Goal: Information Seeking & Learning: Learn about a topic

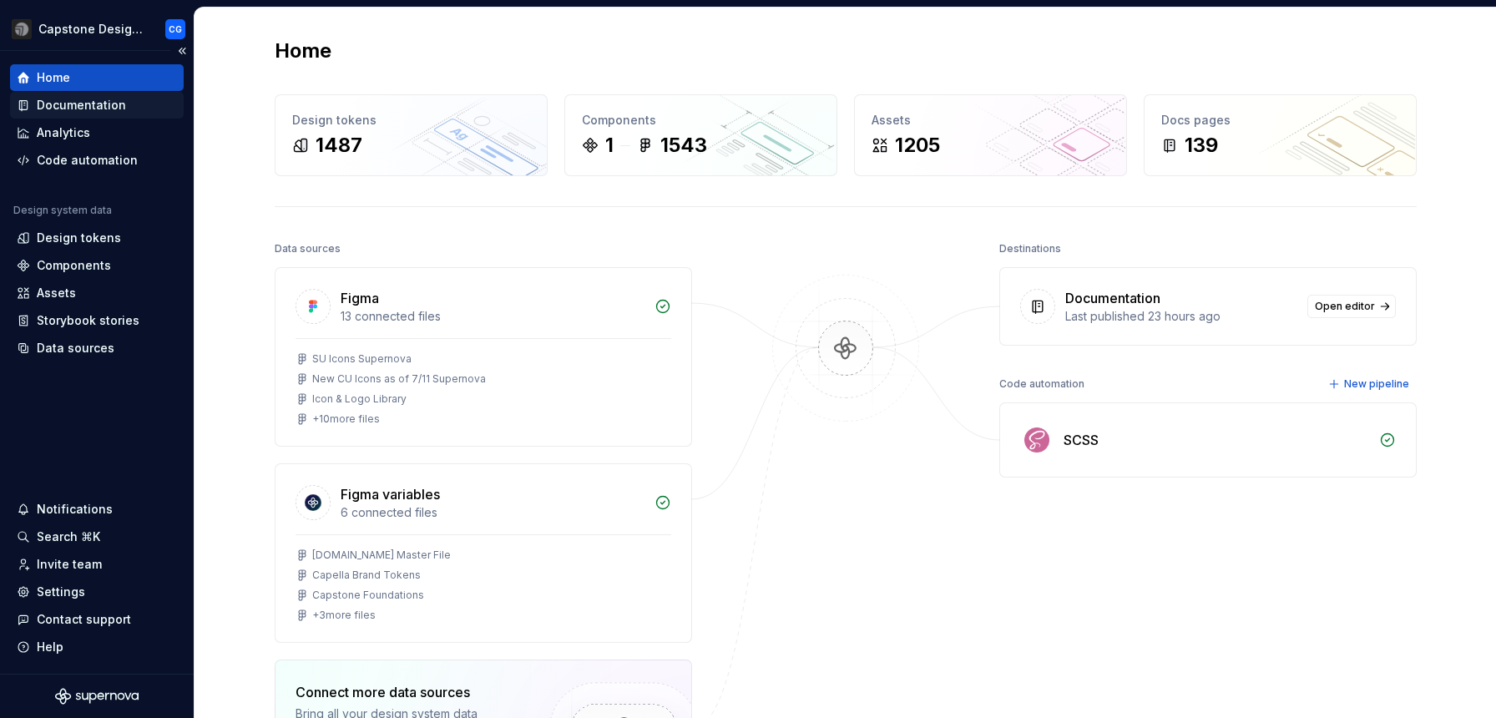
click at [109, 106] on div "Documentation" at bounding box center [81, 105] width 89 height 17
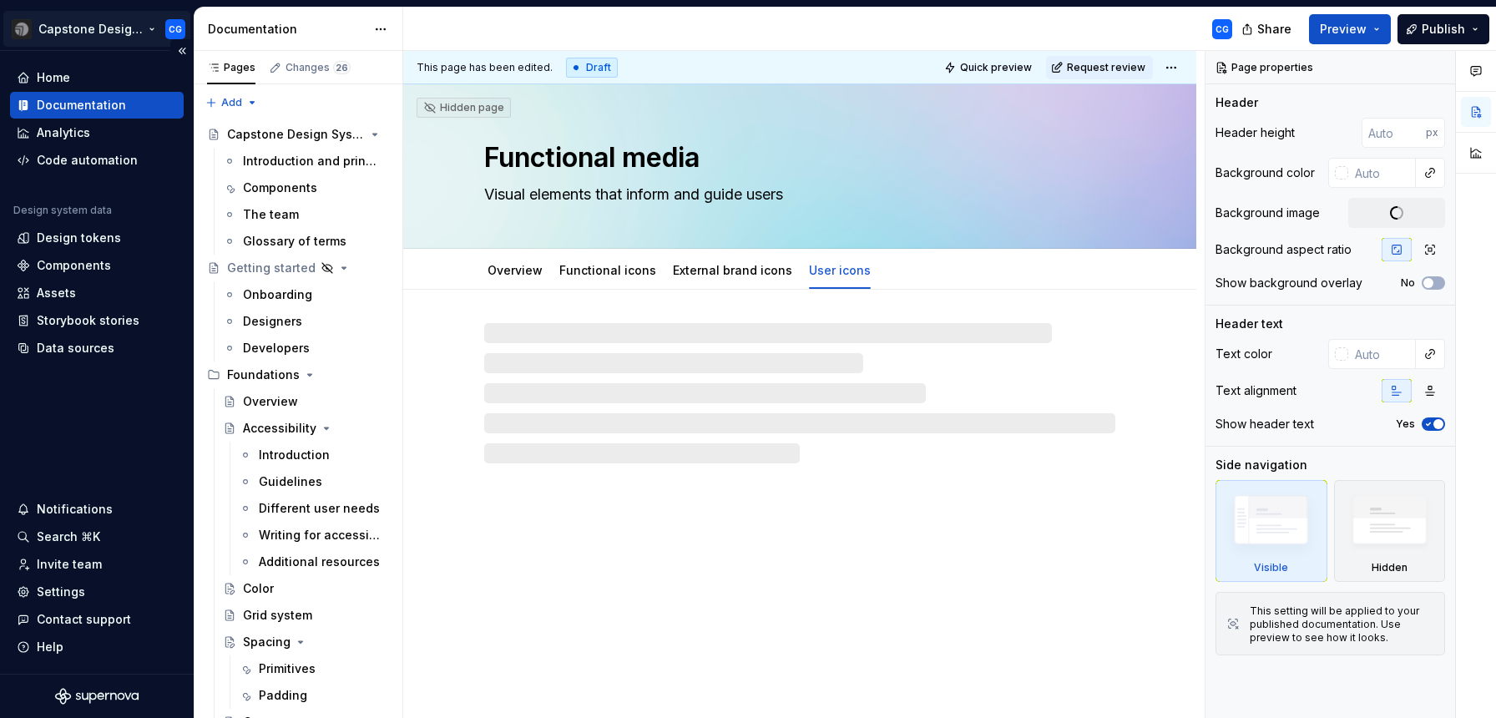
click at [129, 30] on html "Capstone Design System CG Home Documentation Analytics Code automation Design s…" at bounding box center [748, 359] width 1496 height 718
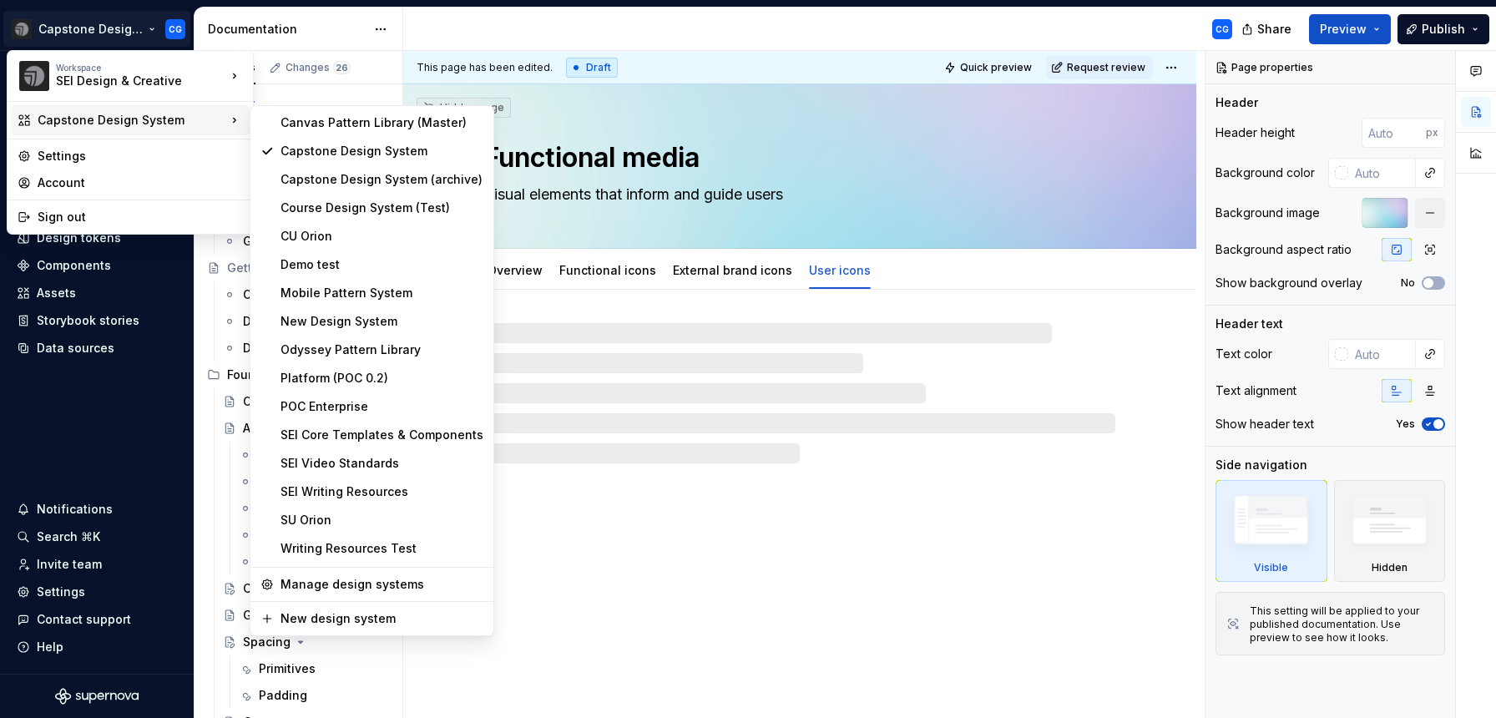
click at [169, 124] on div "Capstone Design System" at bounding box center [132, 120] width 189 height 17
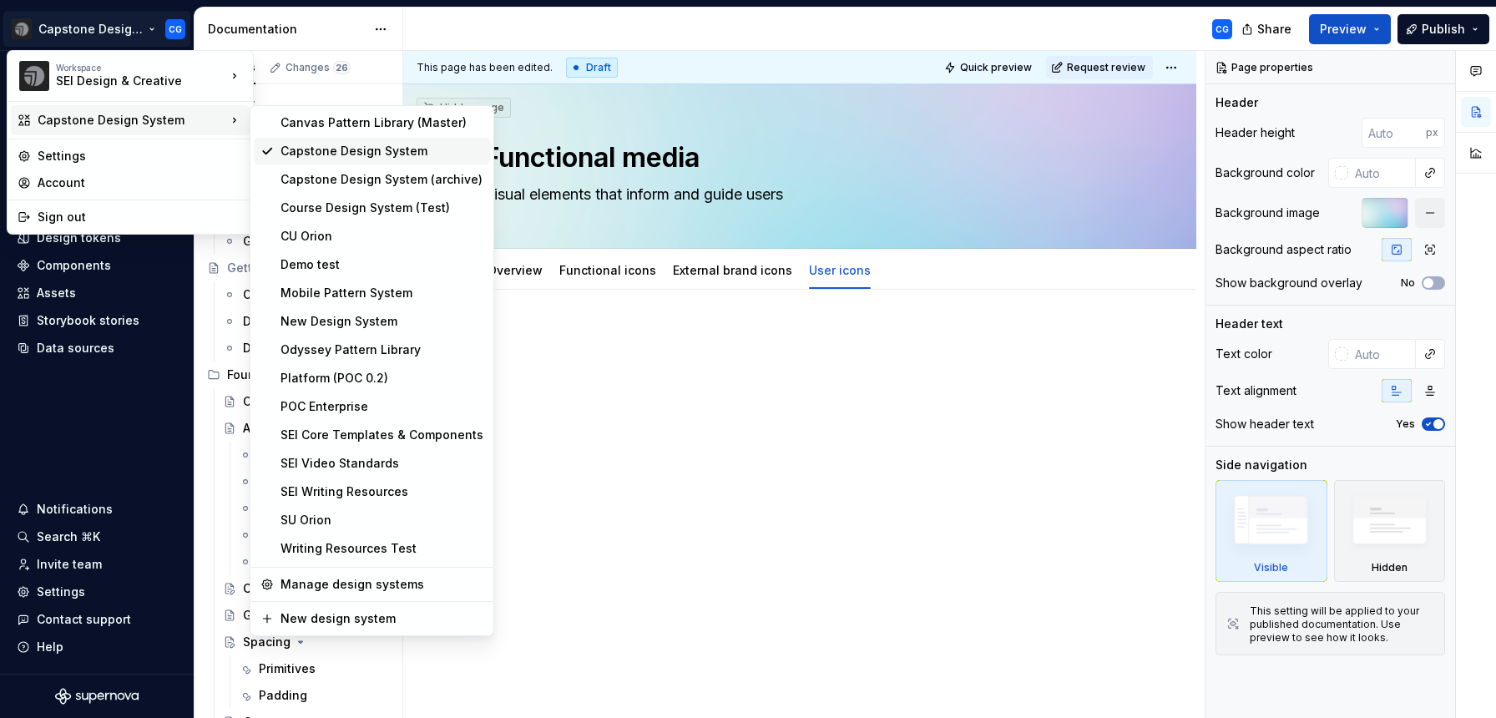
click at [301, 149] on div "Capstone Design System" at bounding box center [382, 151] width 203 height 17
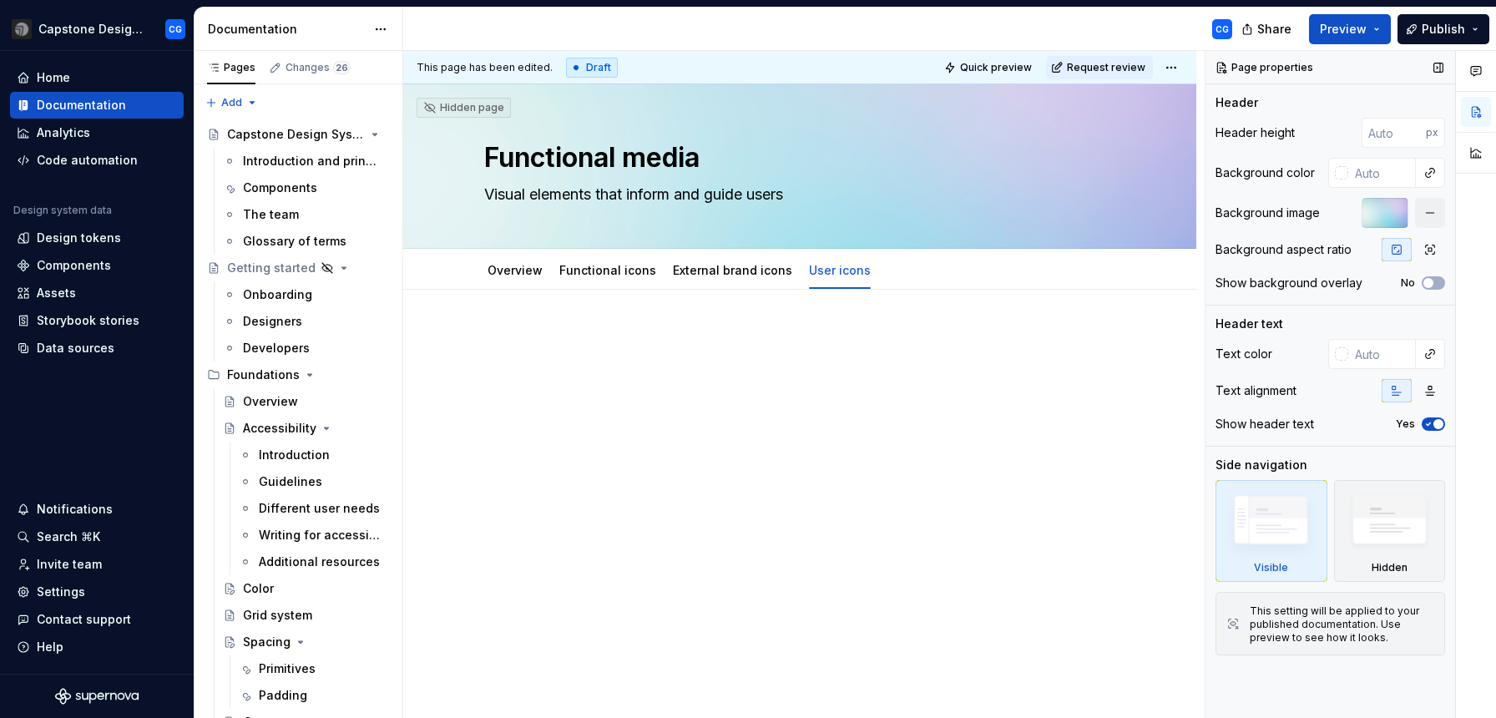
type textarea "*"
